Goal: Task Accomplishment & Management: Complete application form

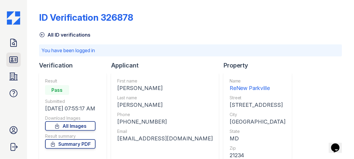
click at [16, 58] on icon at bounding box center [14, 60] width 10 height 10
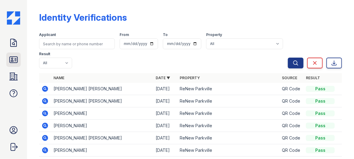
click at [11, 58] on icon at bounding box center [14, 60] width 10 height 10
click at [15, 43] on icon at bounding box center [14, 43] width 10 height 10
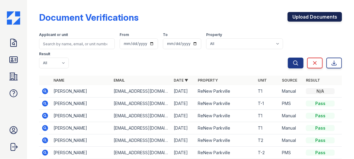
click at [300, 18] on link "Upload Documents" at bounding box center [315, 17] width 54 height 10
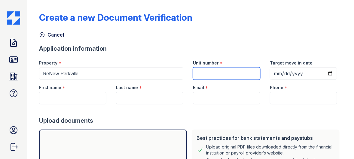
click at [204, 74] on input "Unit number" at bounding box center [226, 73] width 67 height 13
click at [104, 56] on div "Property *" at bounding box center [111, 61] width 144 height 12
drag, startPoint x: 206, startPoint y: 75, endPoint x: 208, endPoint y: 72, distance: 3.9
click at [208, 73] on input "Unit number" at bounding box center [226, 73] width 67 height 13
type input "T1"
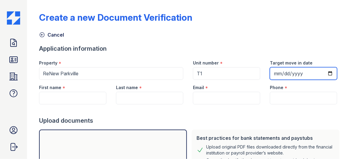
click at [274, 70] on input "Target move in date" at bounding box center [303, 73] width 67 height 13
type input "2025-10-02"
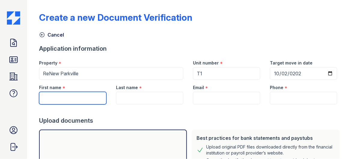
click at [50, 100] on input "First name" at bounding box center [72, 98] width 67 height 13
type input "[PERSON_NAME]"
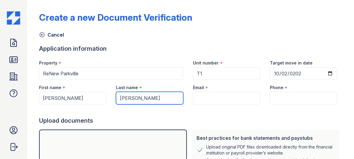
type input "[PERSON_NAME]"
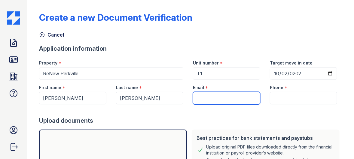
paste input "[EMAIL_ADDRESS][DOMAIN_NAME]"
type input "[EMAIL_ADDRESS][DOMAIN_NAME]"
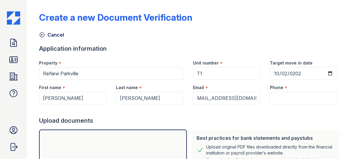
scroll to position [0, 0]
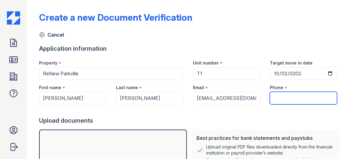
paste input "(410) 553-1967"
type input "(410) 553-1967"
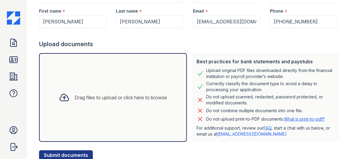
scroll to position [90, 0]
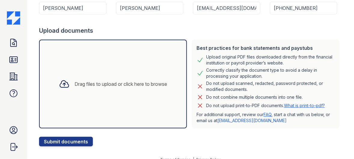
click at [61, 83] on icon at bounding box center [64, 84] width 9 height 7
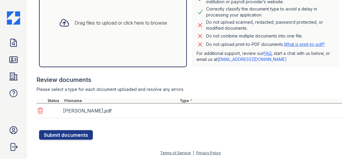
scroll to position [151, 0]
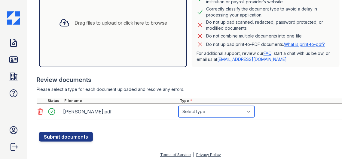
click at [222, 109] on select "Select type Paystub Bank Statement Offer Letter Tax Documents Benefit Award Let…" at bounding box center [217, 111] width 76 height 11
select select "other"
click at [179, 106] on select "Select type Paystub Bank Statement Offer Letter Tax Documents Benefit Award Let…" at bounding box center [217, 111] width 76 height 11
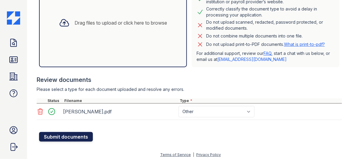
click at [60, 135] on button "Submit documents" at bounding box center [66, 137] width 54 height 10
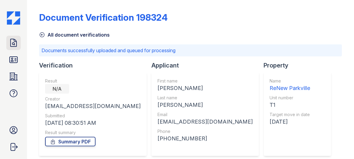
click at [12, 41] on icon at bounding box center [14, 43] width 10 height 10
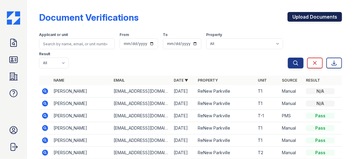
click at [319, 14] on link "Upload Documents" at bounding box center [315, 17] width 54 height 10
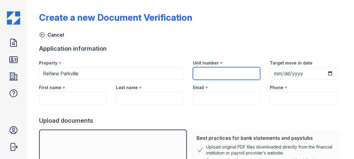
click at [194, 71] on input "Unit number" at bounding box center [226, 73] width 67 height 13
type input "T1"
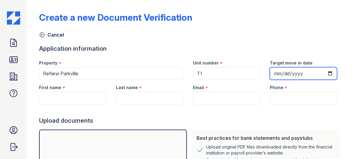
type input "2025-10-02"
type input "[PERSON_NAME]"
type input "[EMAIL_ADDRESS][DOMAIN_NAME]"
type input "(410) 553-1967"
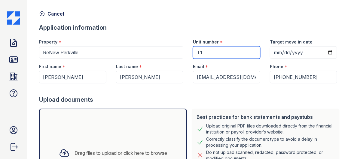
scroll to position [60, 0]
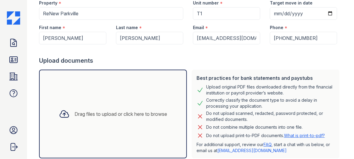
click at [62, 111] on icon at bounding box center [64, 114] width 9 height 7
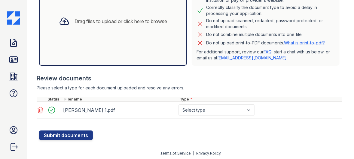
scroll to position [153, 0]
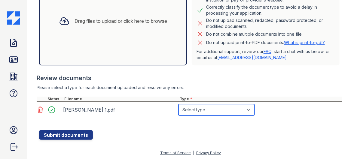
click at [207, 110] on select "Select type Paystub Bank Statement Offer Letter Tax Documents Benefit Award Let…" at bounding box center [217, 109] width 76 height 11
select select "other"
click at [179, 104] on select "Select type Paystub Bank Statement Offer Letter Tax Documents Benefit Award Let…" at bounding box center [217, 109] width 76 height 11
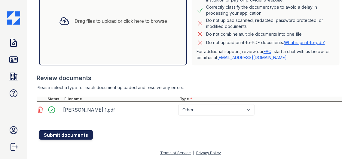
click at [54, 135] on button "Submit documents" at bounding box center [66, 135] width 54 height 10
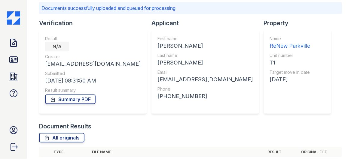
scroll to position [51, 0]
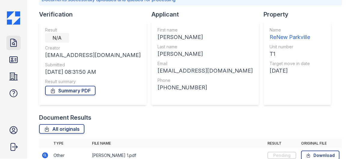
click at [12, 42] on icon at bounding box center [14, 43] width 10 height 10
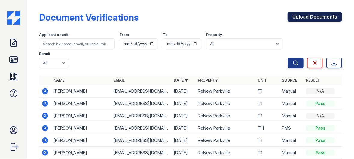
click at [316, 18] on link "Upload Documents" at bounding box center [315, 17] width 54 height 10
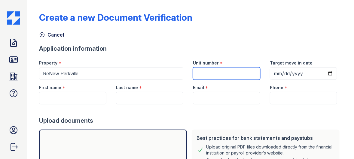
click at [232, 71] on input "Unit number" at bounding box center [226, 73] width 67 height 13
type input "T1"
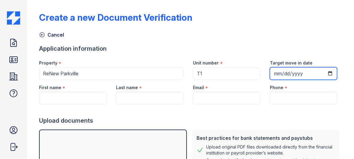
type input "2025-10-02"
type input "[PERSON_NAME]"
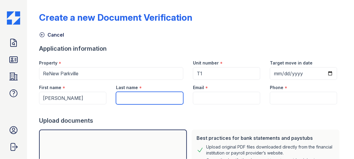
type input "[PERSON_NAME]"
type input "[EMAIL_ADDRESS][DOMAIN_NAME]"
type input "(410) 553-1967"
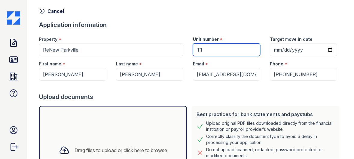
scroll to position [60, 0]
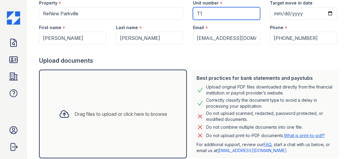
type input "T1"
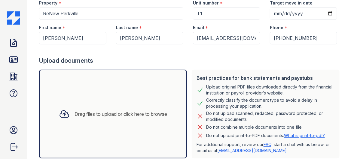
click at [62, 112] on icon at bounding box center [64, 114] width 11 height 11
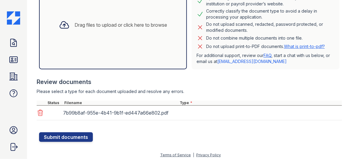
scroll to position [150, 0]
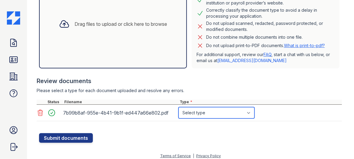
click at [209, 109] on select "Select type Paystub Bank Statement Offer Letter Tax Documents Benefit Award Let…" at bounding box center [217, 112] width 76 height 11
select select "other"
click at [179, 107] on select "Select type Paystub Bank Statement Offer Letter Tax Documents Benefit Award Let…" at bounding box center [217, 112] width 76 height 11
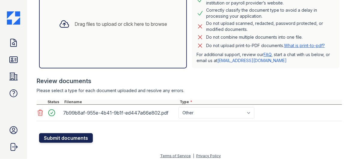
click at [65, 136] on button "Submit documents" at bounding box center [66, 138] width 54 height 10
